Goal: Task Accomplishment & Management: Use online tool/utility

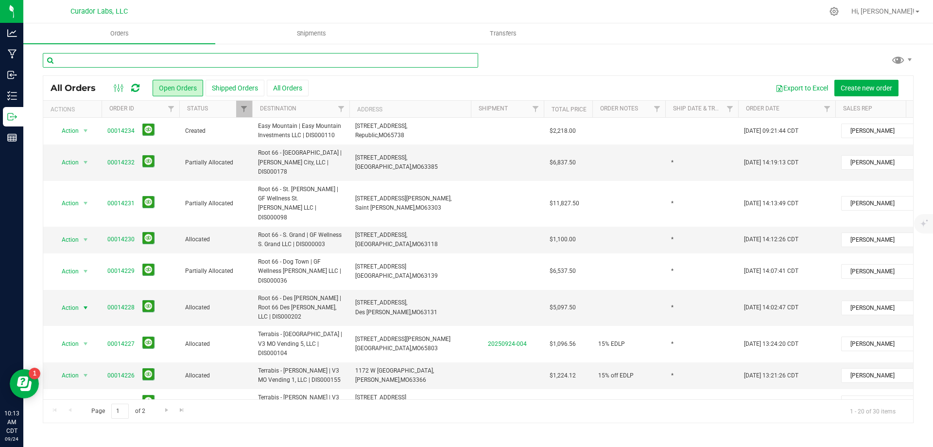
click at [106, 57] on input "text" at bounding box center [260, 60] width 435 height 15
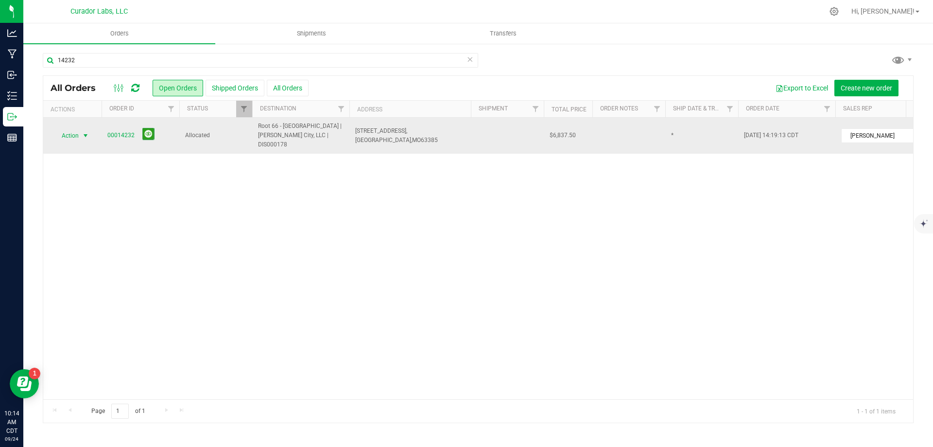
click at [73, 129] on span "Action" at bounding box center [66, 136] width 26 height 14
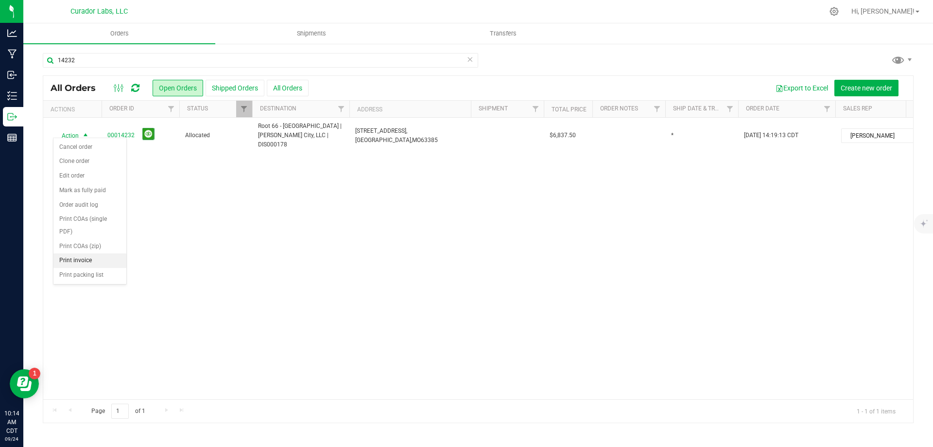
click at [69, 257] on li "Print invoice" at bounding box center [89, 260] width 73 height 15
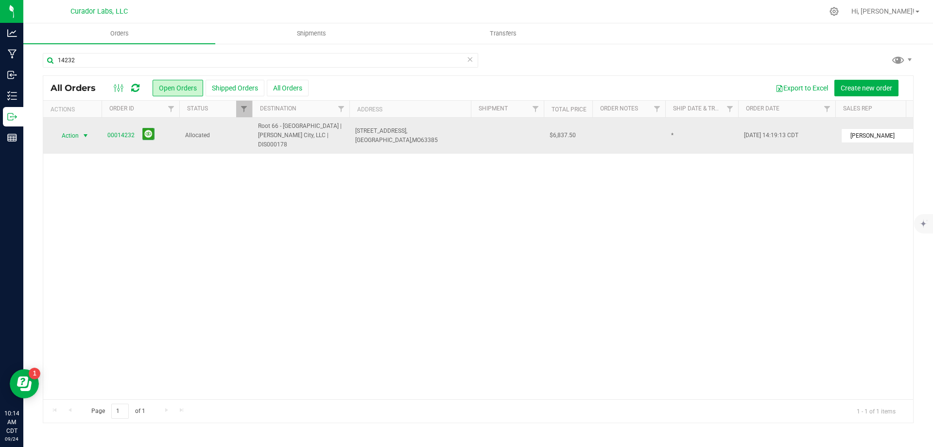
click at [72, 130] on span "Action" at bounding box center [66, 136] width 26 height 14
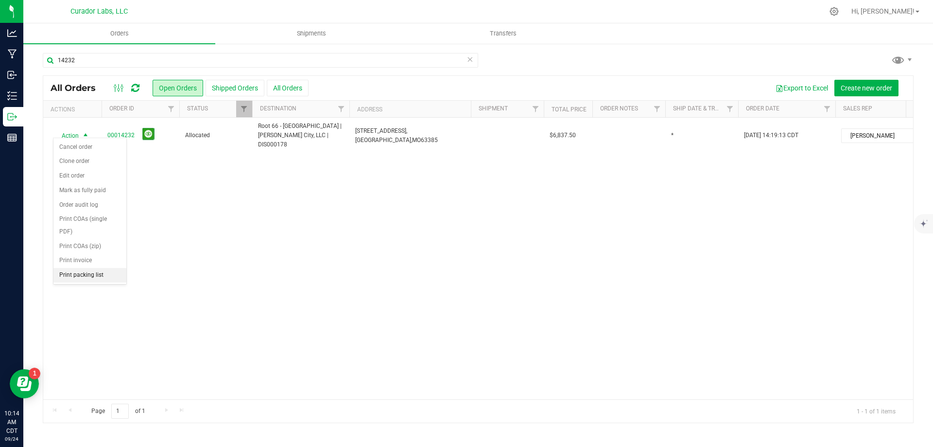
click at [86, 274] on li "Print packing list" at bounding box center [89, 275] width 73 height 15
click at [105, 68] on div "14232" at bounding box center [260, 64] width 435 height 22
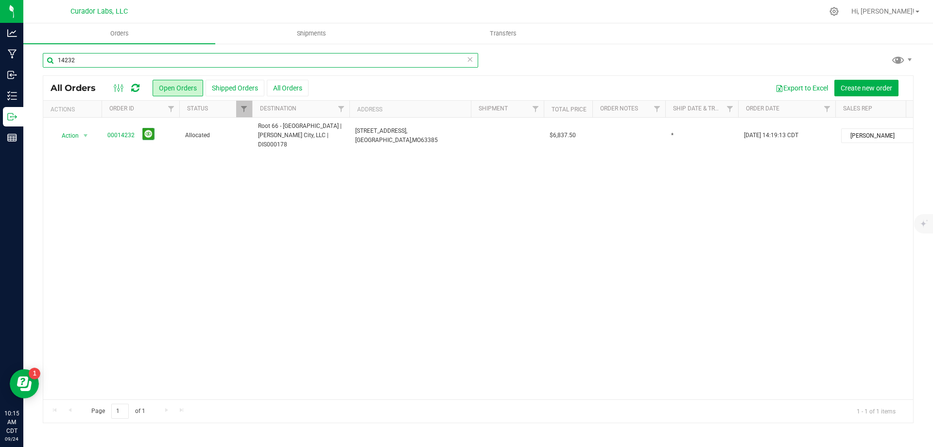
click at [109, 55] on input "14232" at bounding box center [260, 60] width 435 height 15
type input "14229"
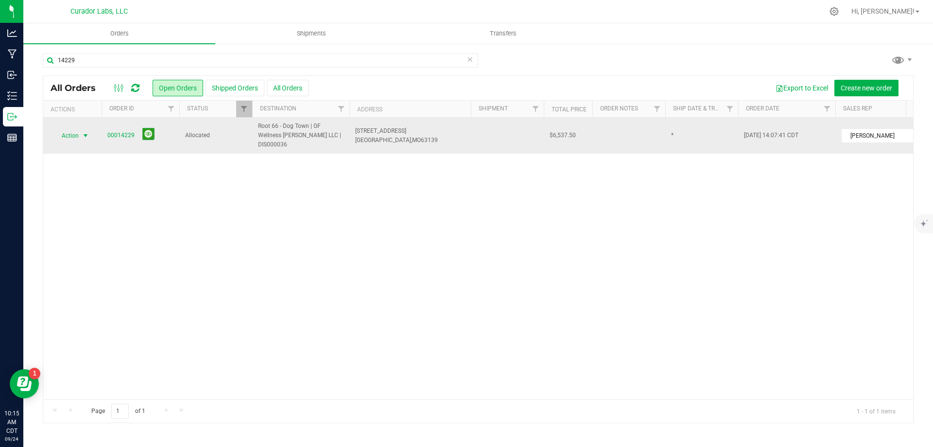
click at [78, 133] on span "Action" at bounding box center [66, 136] width 26 height 14
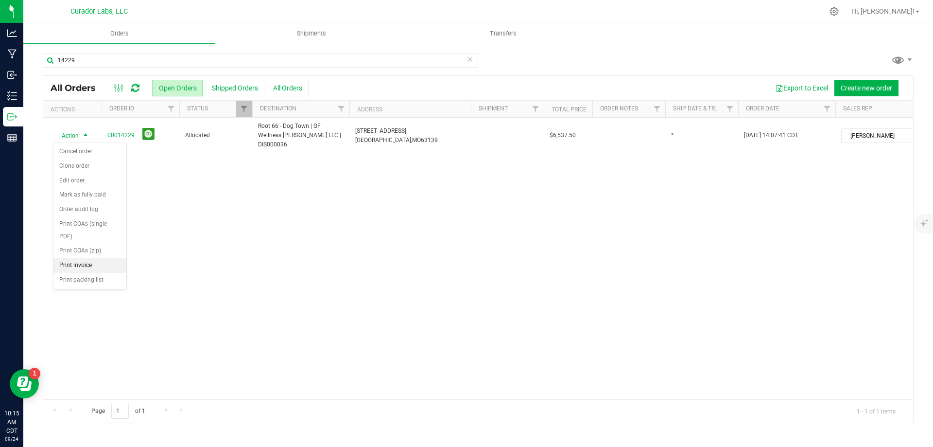
click at [87, 268] on li "Print invoice" at bounding box center [89, 265] width 73 height 15
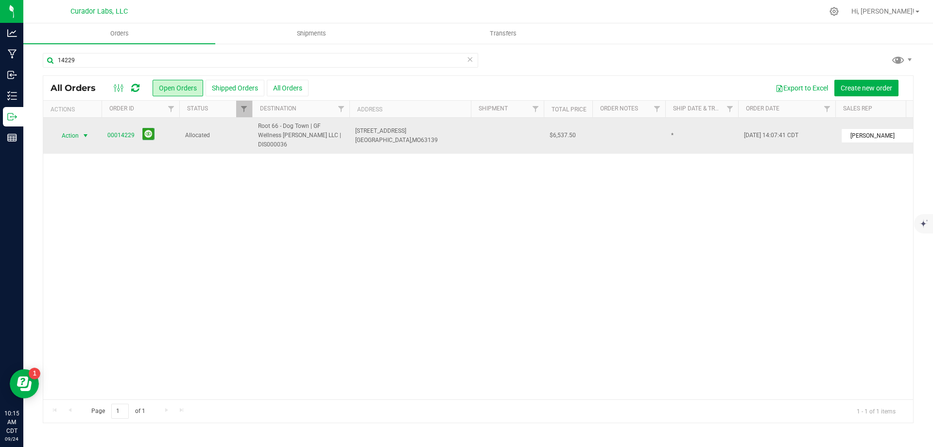
click at [80, 138] on span "select" at bounding box center [86, 136] width 12 height 14
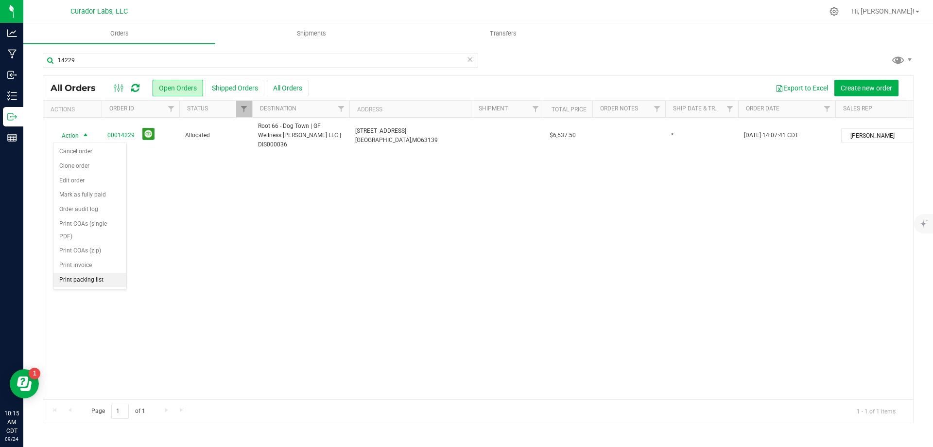
click at [98, 278] on li "Print packing list" at bounding box center [89, 280] width 73 height 15
